Goal: Find specific page/section: Find specific page/section

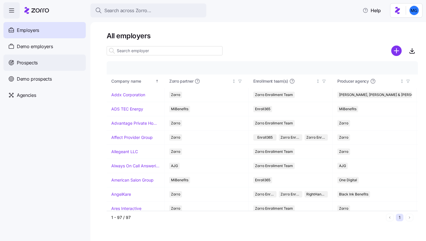
click at [25, 58] on div "Prospects" at bounding box center [44, 63] width 82 height 16
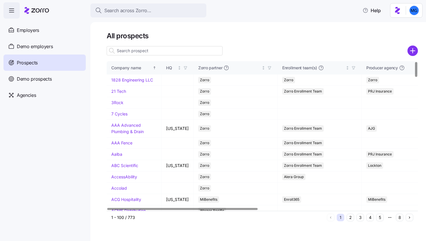
click at [157, 50] on input at bounding box center [165, 50] width 116 height 9
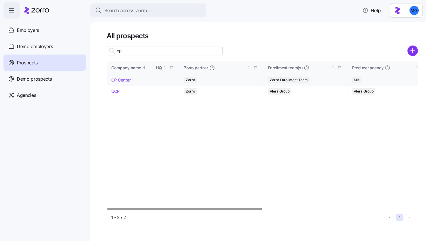
type input "cp"
click at [124, 82] on link "CP Center" at bounding box center [120, 79] width 19 height 5
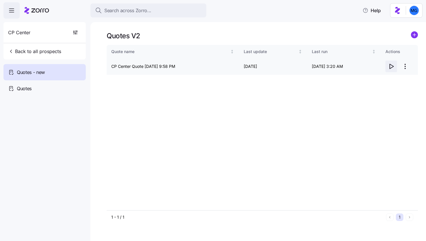
click at [392, 66] on icon "button" at bounding box center [391, 66] width 7 height 7
